Goal: Check status: Check status

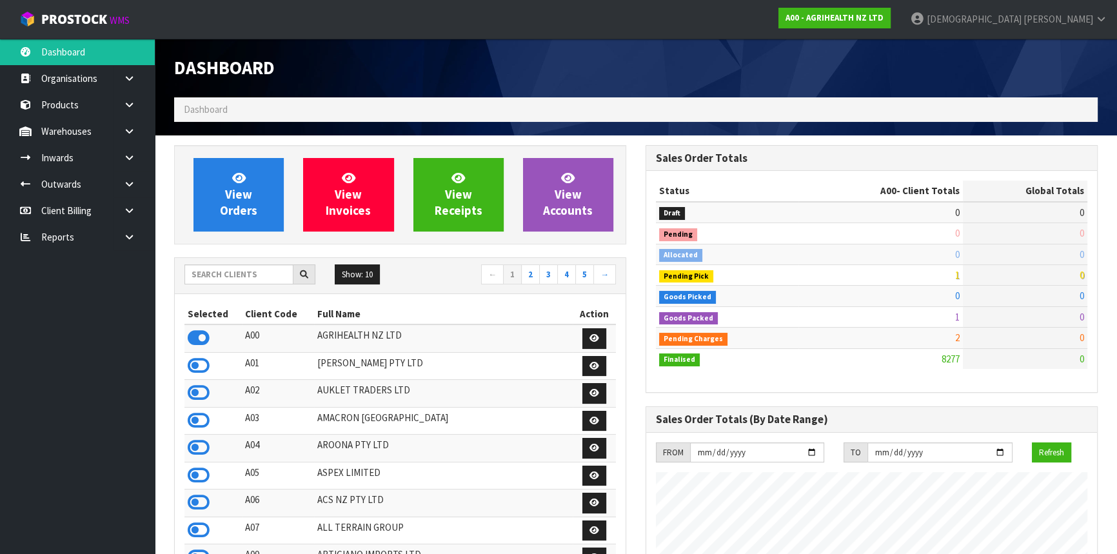
scroll to position [975, 471]
click at [890, 10] on link "A00 - AGRIHEALTH NZ LTD" at bounding box center [834, 18] width 112 height 21
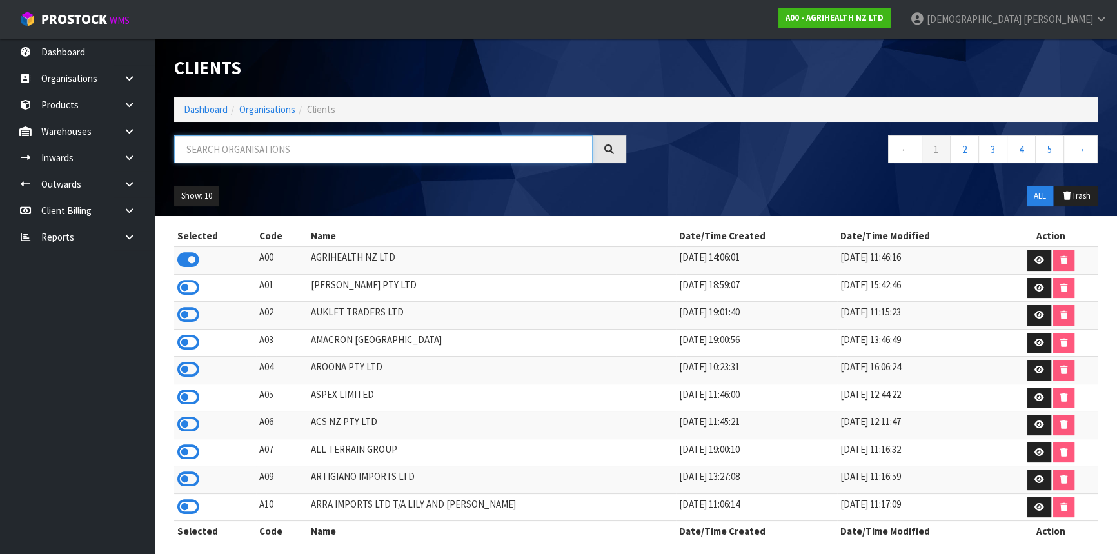
click at [305, 154] on input "text" at bounding box center [383, 149] width 418 height 28
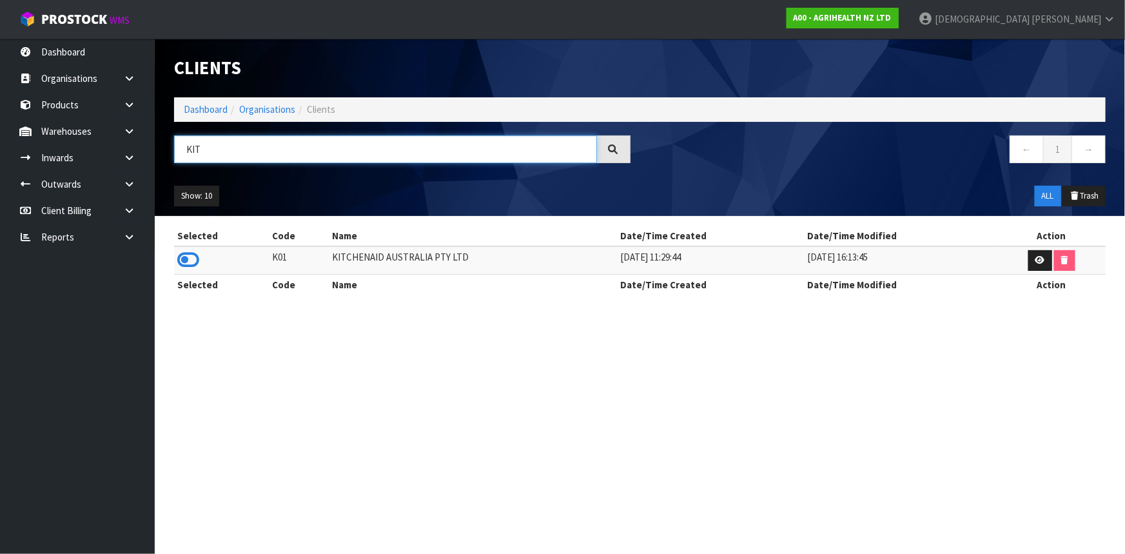
type input "KIT"
click at [186, 259] on icon at bounding box center [188, 259] width 22 height 19
click at [131, 181] on icon at bounding box center [129, 184] width 12 height 10
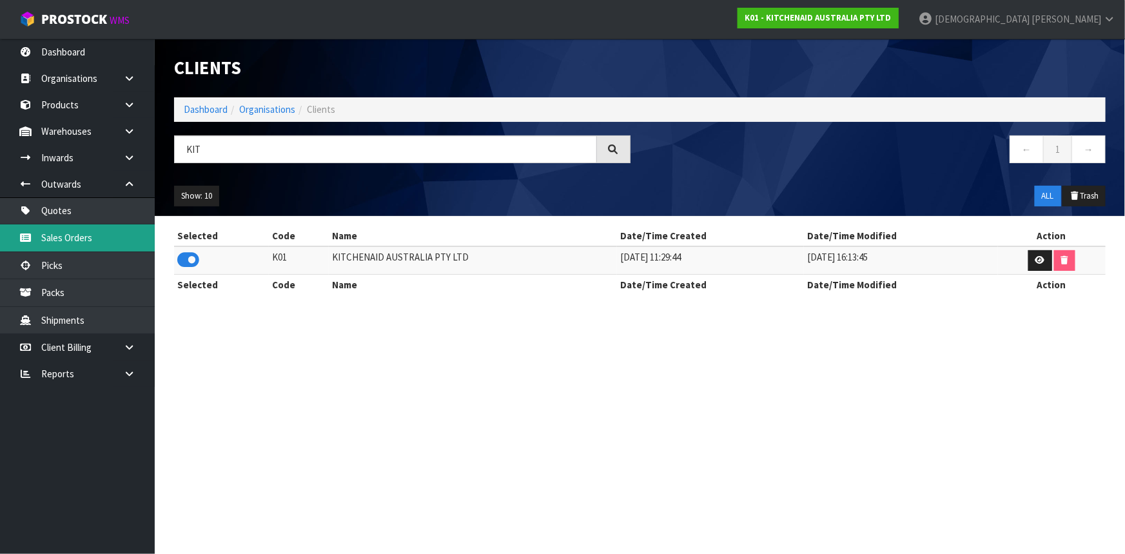
click at [97, 238] on link "Sales Orders" at bounding box center [77, 237] width 155 height 26
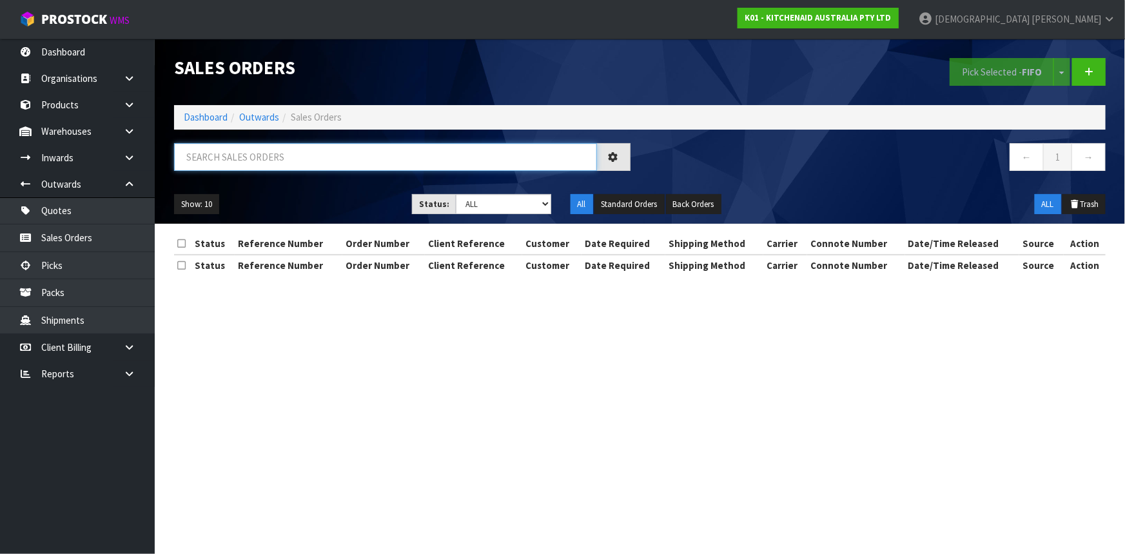
click at [321, 143] on input "text" at bounding box center [385, 157] width 423 height 28
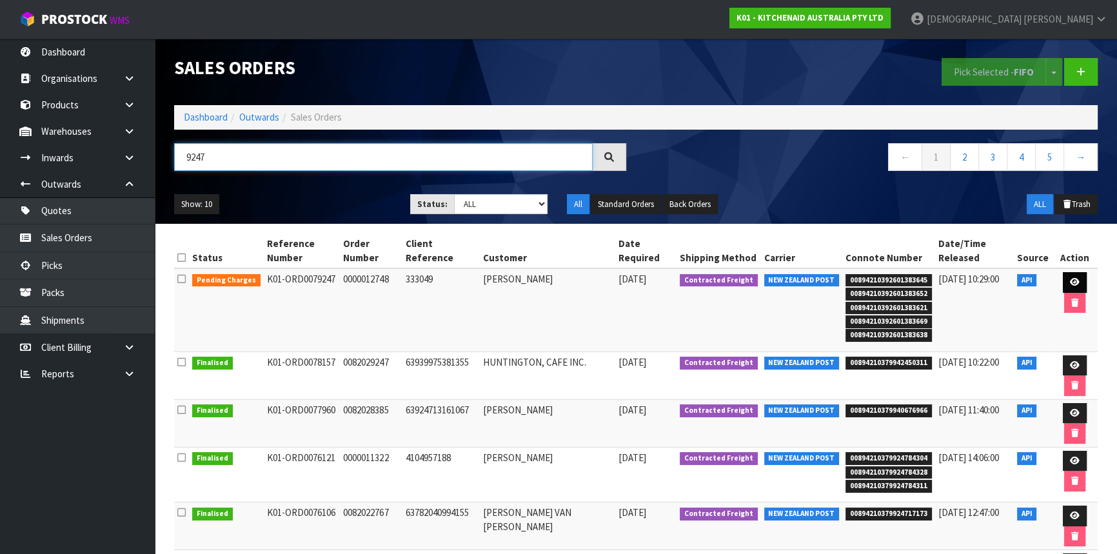
type input "9247"
click at [1070, 281] on icon at bounding box center [1075, 282] width 10 height 8
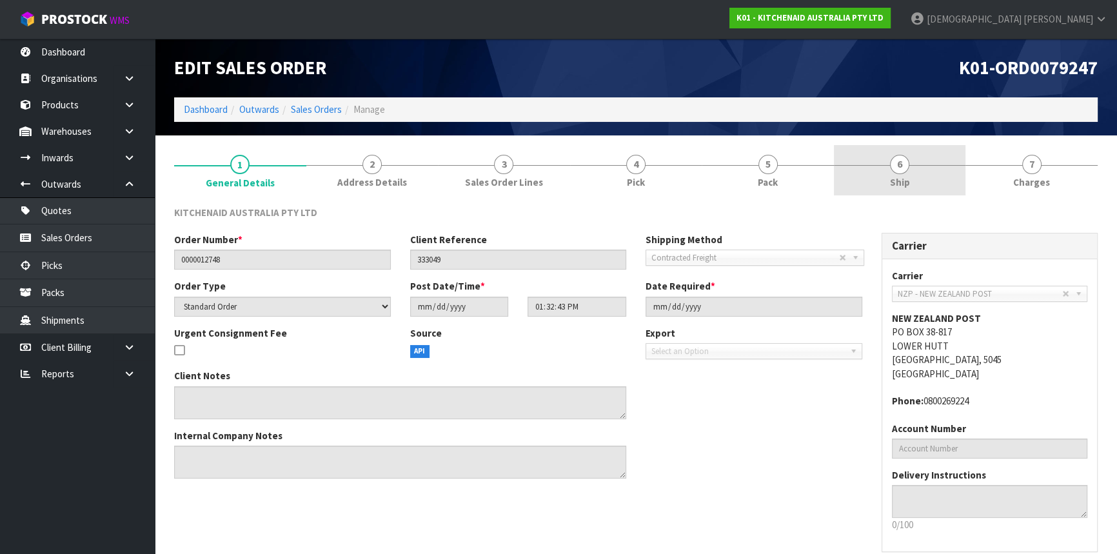
click at [889, 171] on link "6 Ship" at bounding box center [900, 170] width 132 height 51
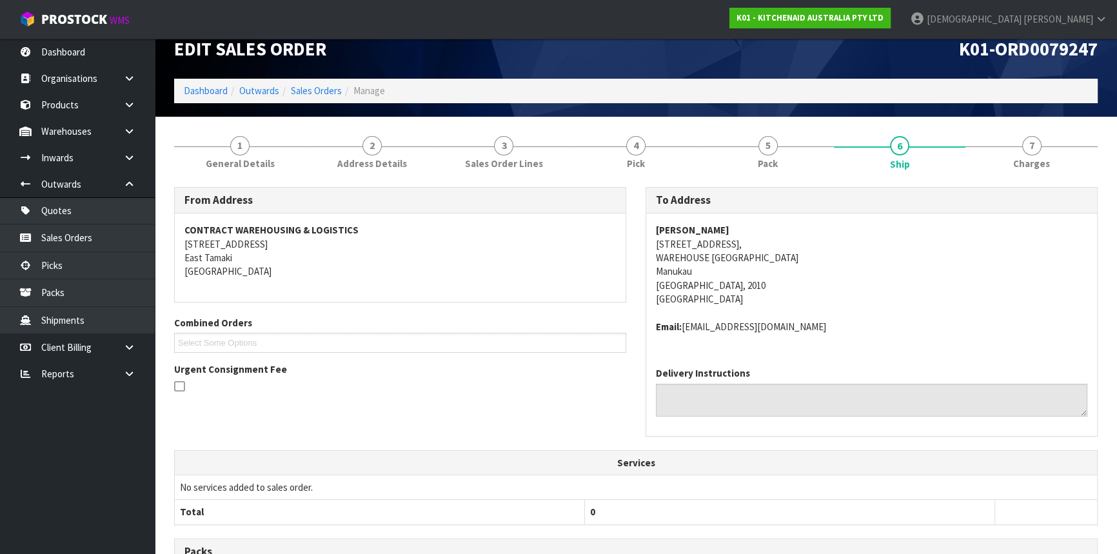
scroll to position [365, 0]
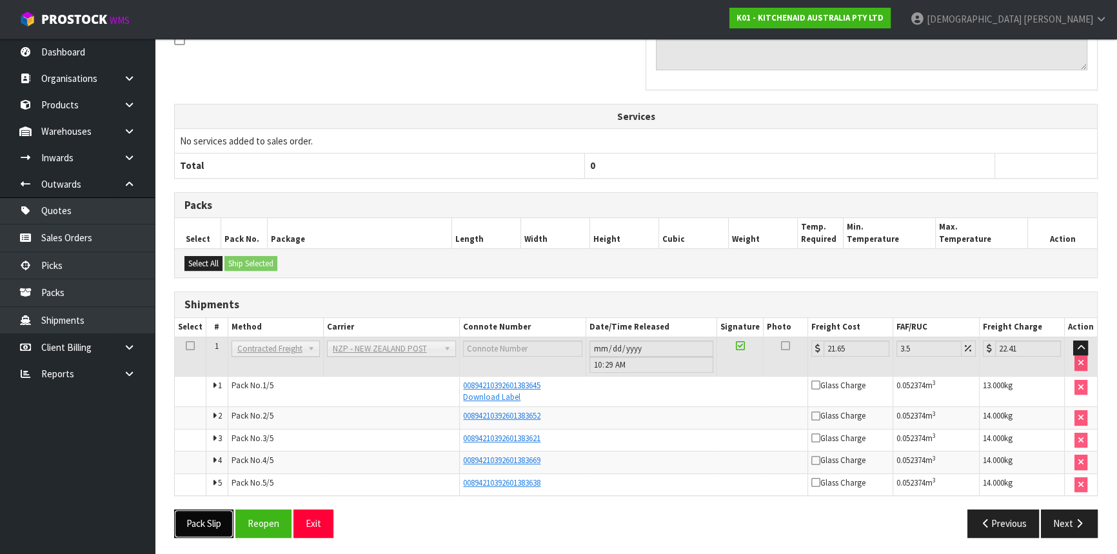
click at [201, 524] on button "Pack Slip" at bounding box center [203, 523] width 59 height 28
